Goal: Contribute content

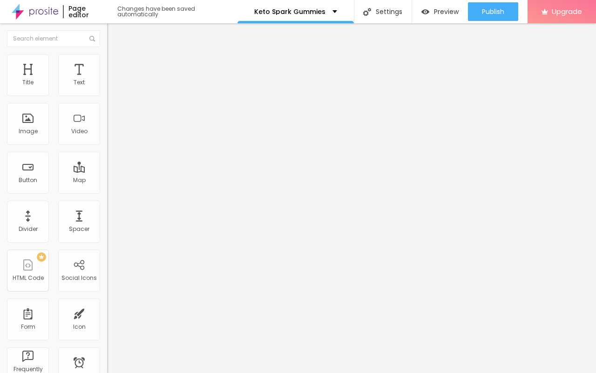
click at [107, 80] on span "Add image" at bounding box center [126, 76] width 38 height 8
click at [114, 33] on div "Edit Image" at bounding box center [138, 33] width 49 height 7
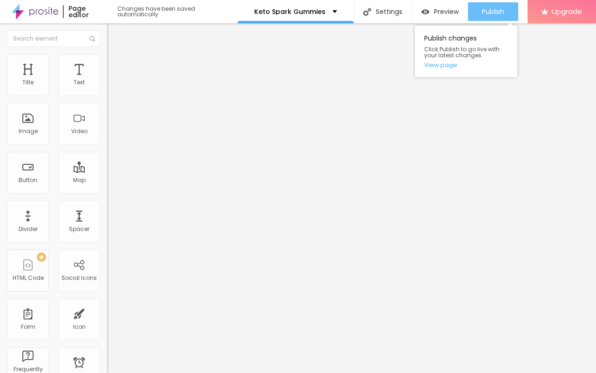
click at [482, 6] on div "Publish" at bounding box center [493, 11] width 22 height 19
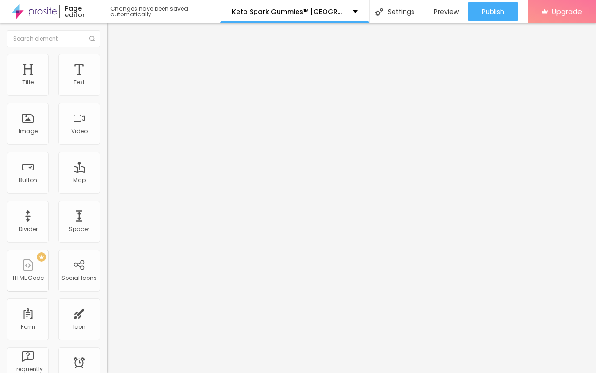
click at [114, 31] on img "button" at bounding box center [117, 33] width 7 height 7
click at [107, 80] on span "Add image" at bounding box center [126, 76] width 38 height 8
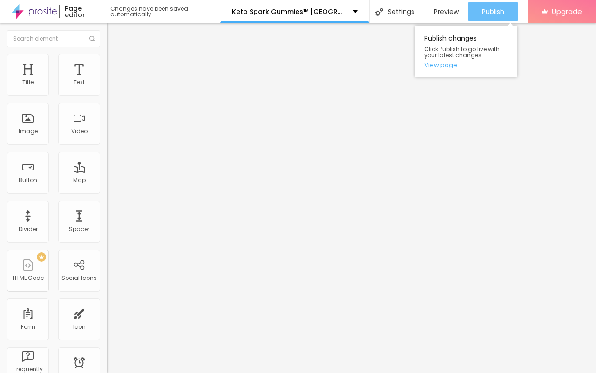
click at [480, 8] on button "Publish" at bounding box center [493, 11] width 50 height 19
